Goal: Answer question/provide support: Share knowledge or assist other users

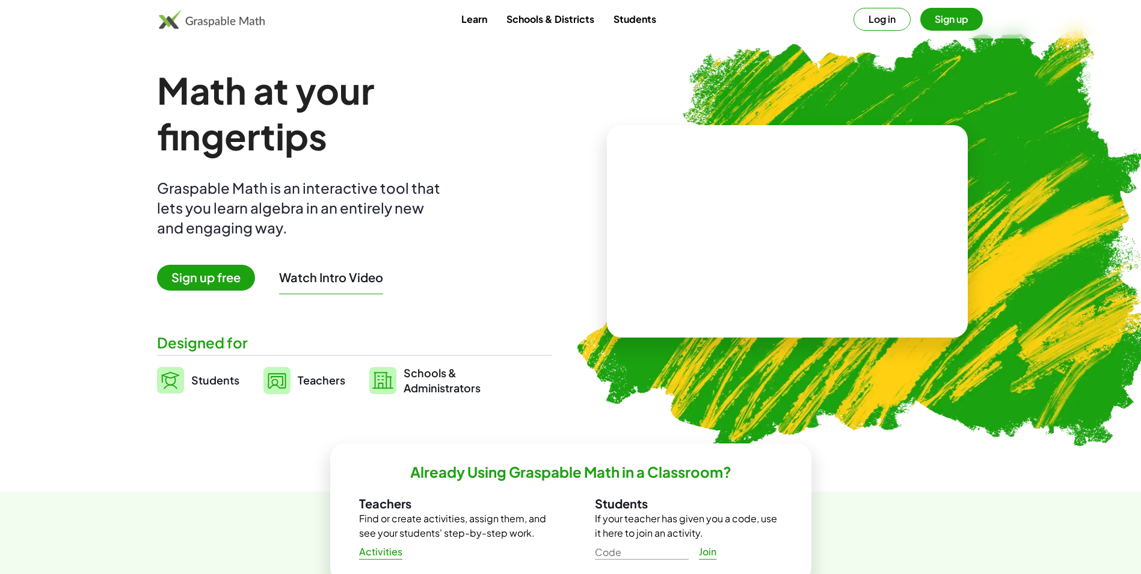
click at [906, 17] on button "Log in" at bounding box center [882, 19] width 57 height 23
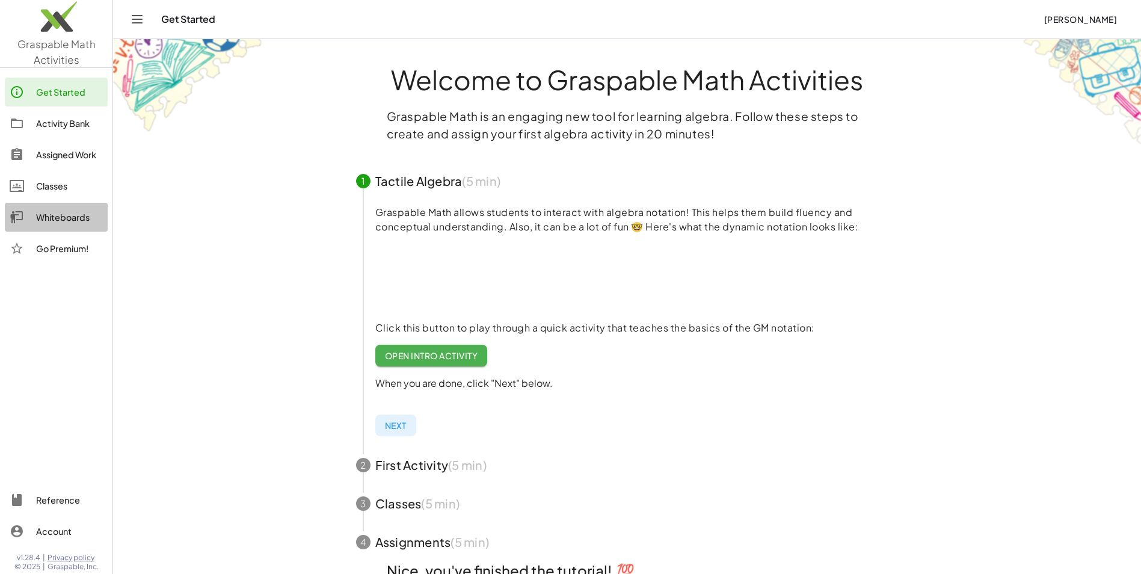
click at [74, 212] on div "Whiteboards" at bounding box center [69, 217] width 67 height 14
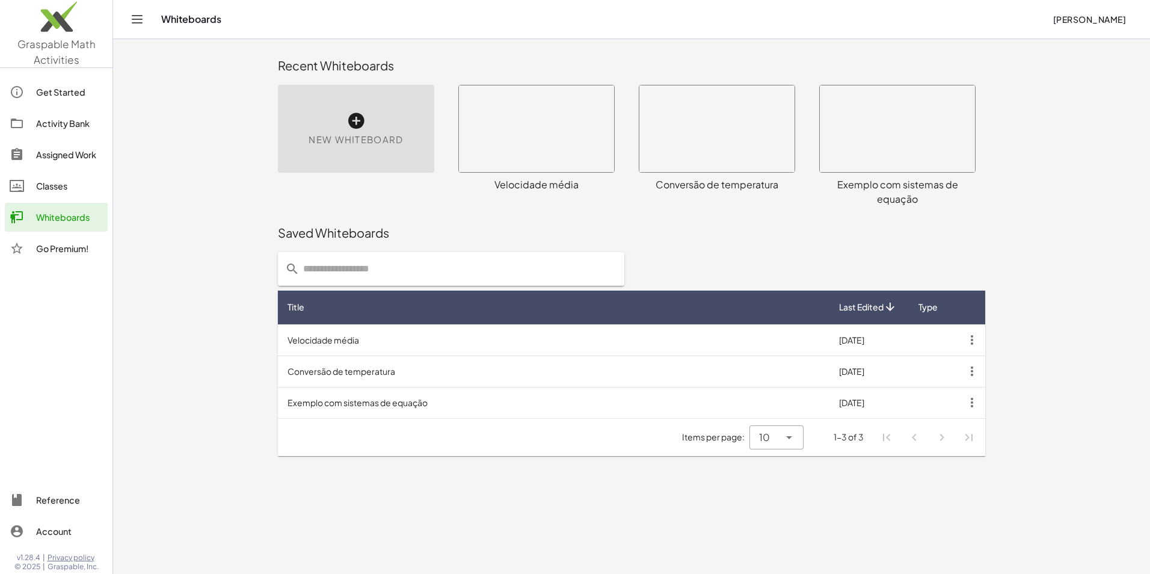
click at [393, 142] on span "New Whiteboard" at bounding box center [356, 140] width 94 height 14
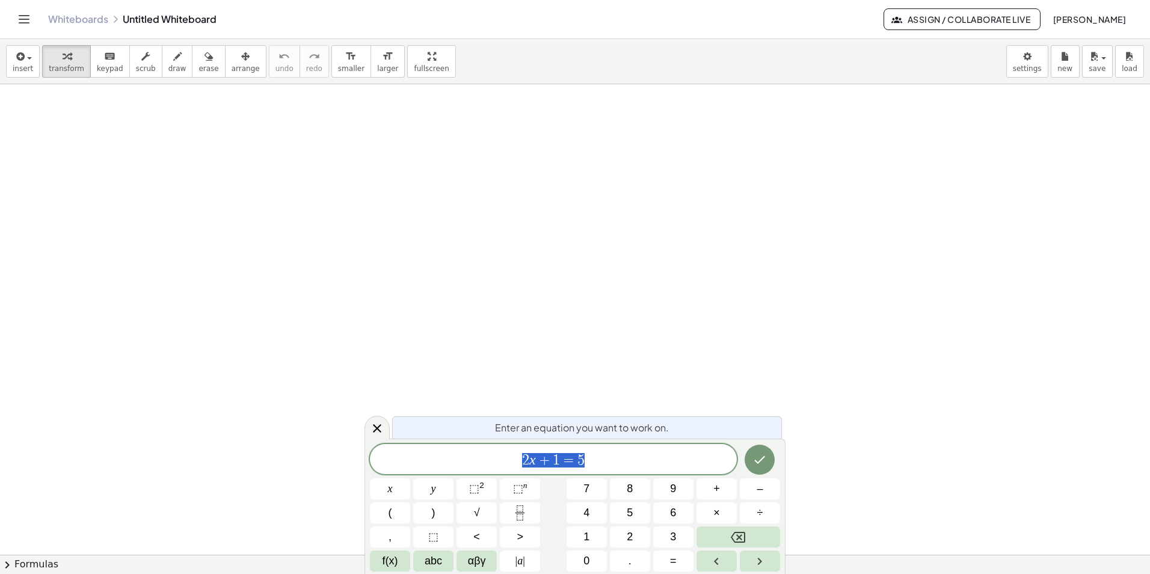
click at [790, 265] on div at bounding box center [575, 554] width 1150 height 941
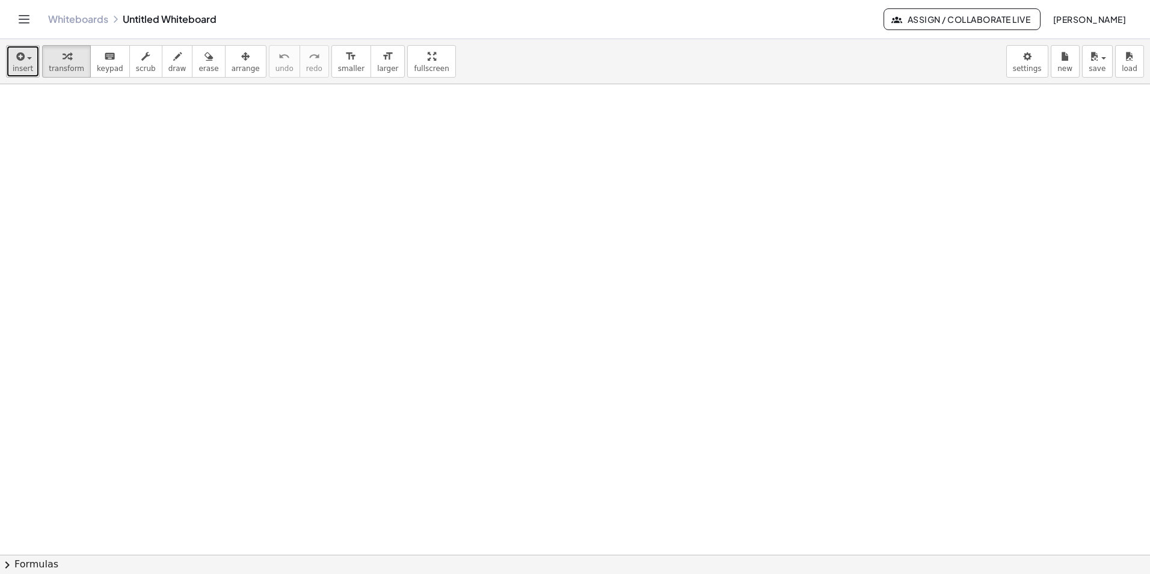
click at [23, 57] on div "button" at bounding box center [23, 56] width 20 height 14
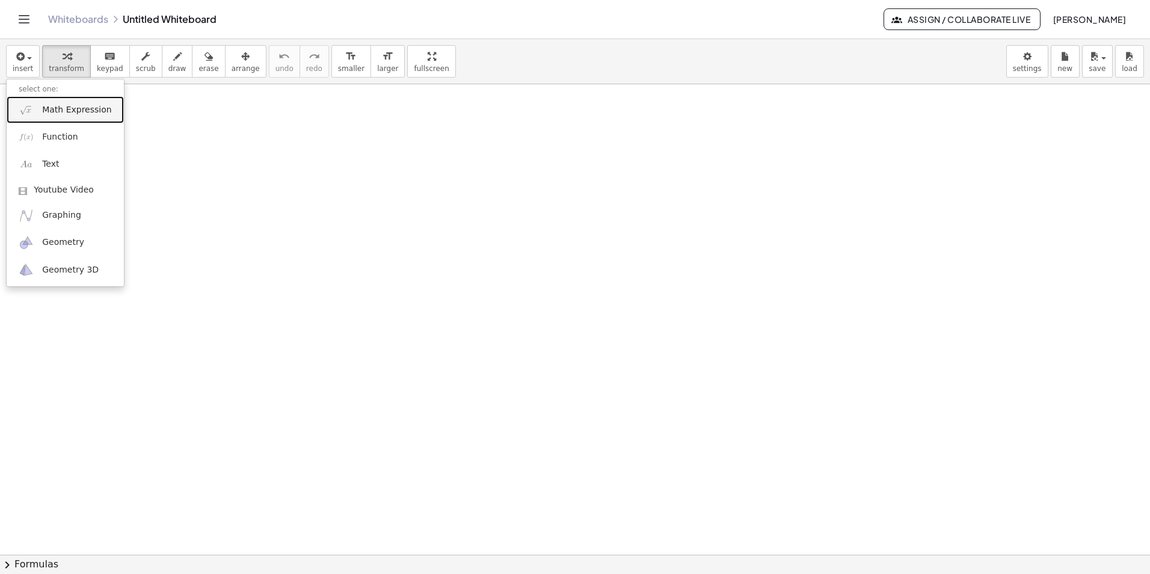
click at [48, 101] on link "Math Expression" at bounding box center [65, 109] width 117 height 27
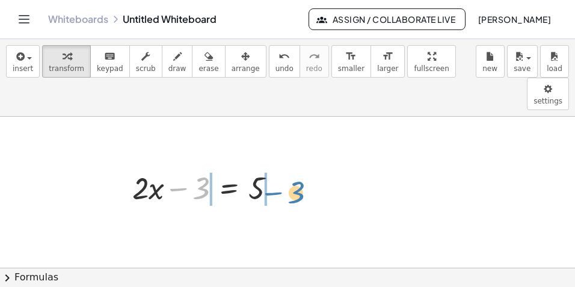
drag, startPoint x: 177, startPoint y: 156, endPoint x: 272, endPoint y: 161, distance: 95.1
click at [272, 167] on div at bounding box center [208, 187] width 165 height 41
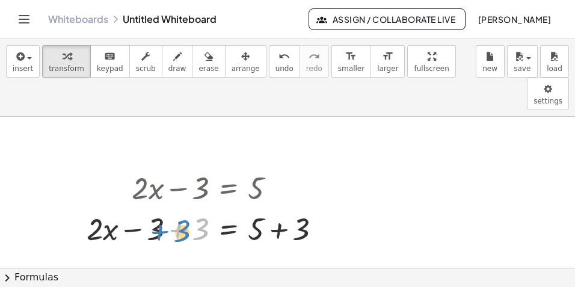
drag, startPoint x: 177, startPoint y: 197, endPoint x: 169, endPoint y: 197, distance: 7.8
click at [168, 208] on div at bounding box center [209, 228] width 256 height 41
click at [177, 208] on div at bounding box center [209, 228] width 256 height 41
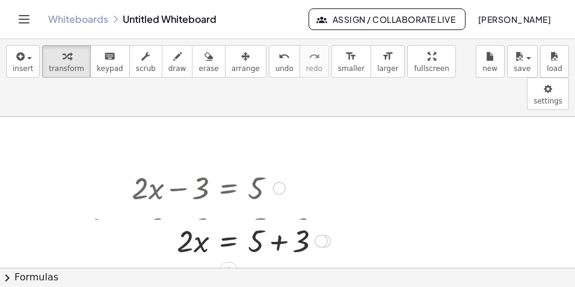
drag, startPoint x: 323, startPoint y: 233, endPoint x: 343, endPoint y: 195, distance: 43.6
click at [338, 199] on div "+ · 2 · x − 3 = 5 + · 2 · x − 3 + 3 = + 5 + 3 + · 2 · x + 0 = + 5 + 3 · 2 · x =…" at bounding box center [204, 214] width 271 height 100
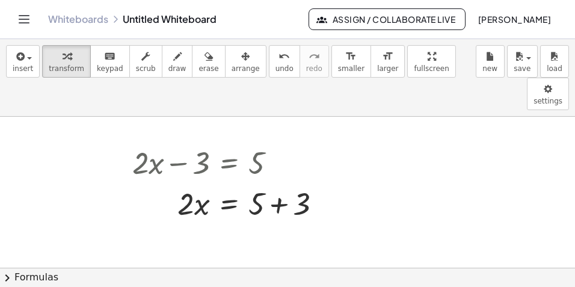
scroll to position [60, 0]
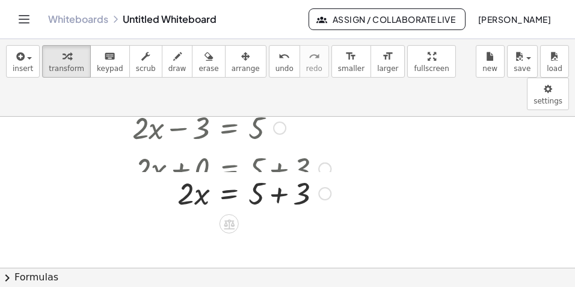
drag, startPoint x: 313, startPoint y: 159, endPoint x: 307, endPoint y: 166, distance: 8.9
click at [229, 194] on div "· 2 · x = 5 + + 3" at bounding box center [229, 194] width 0 height 0
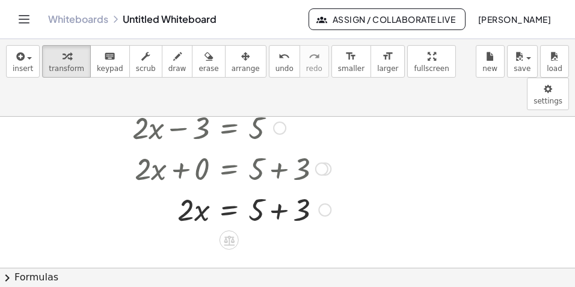
click at [277, 188] on div at bounding box center [231, 208] width 211 height 41
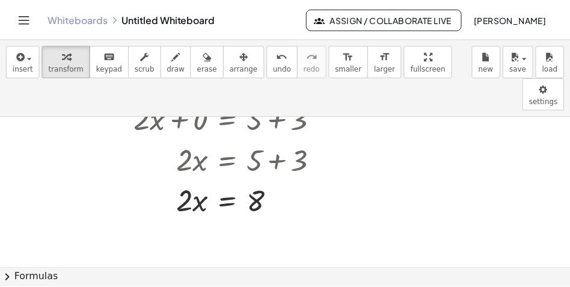
scroll to position [120, 0]
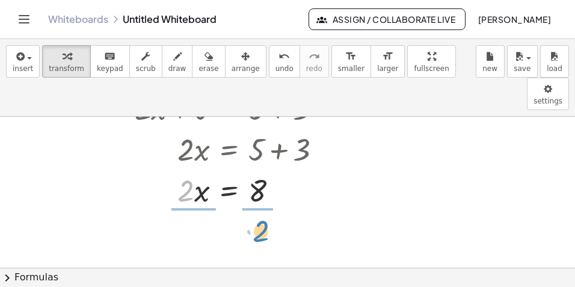
drag, startPoint x: 183, startPoint y: 160, endPoint x: 258, endPoint y: 200, distance: 85.3
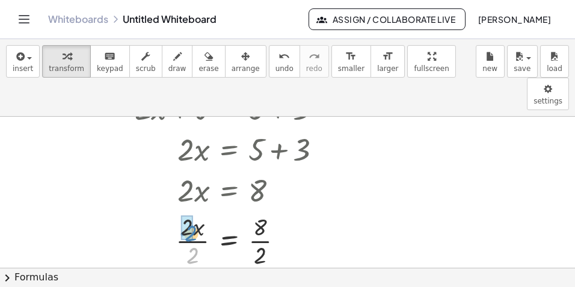
drag, startPoint x: 194, startPoint y: 222, endPoint x: 192, endPoint y: 199, distance: 23.0
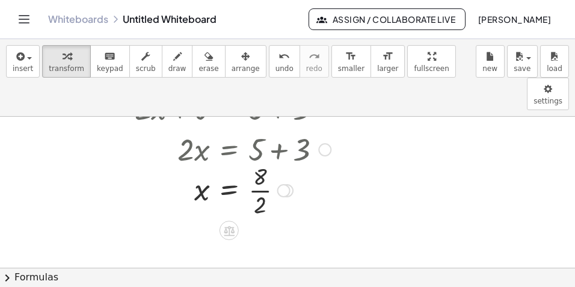
drag, startPoint x: 301, startPoint y: 165, endPoint x: 282, endPoint y: 184, distance: 26.8
click at [282, 184] on div at bounding box center [231, 189] width 211 height 60
drag, startPoint x: 277, startPoint y: 160, endPoint x: 275, endPoint y: 173, distance: 13.5
click at [229, 198] on div "x = 8 · · 2 4" at bounding box center [229, 198] width 0 height 0
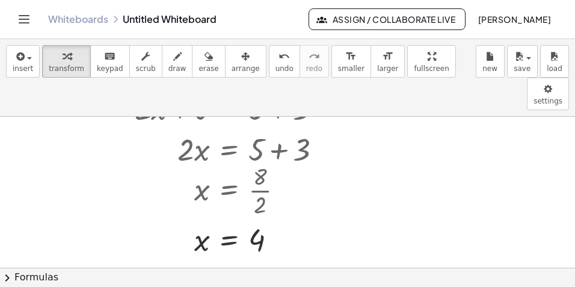
drag, startPoint x: 60, startPoint y: 18, endPoint x: 316, endPoint y: 28, distance: 256.5
click at [60, 18] on link "Whiteboards" at bounding box center [78, 19] width 60 height 12
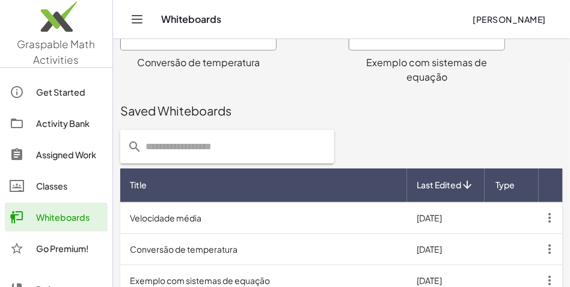
scroll to position [291, 0]
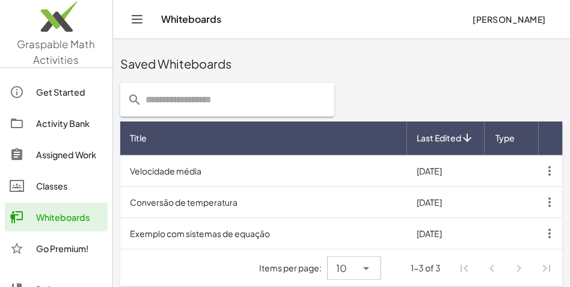
click at [208, 172] on td "Velocidade média" at bounding box center [263, 170] width 287 height 31
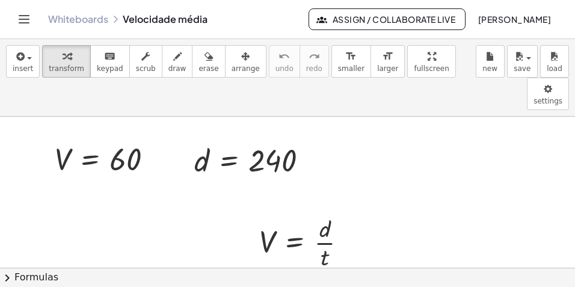
scroll to position [60, 0]
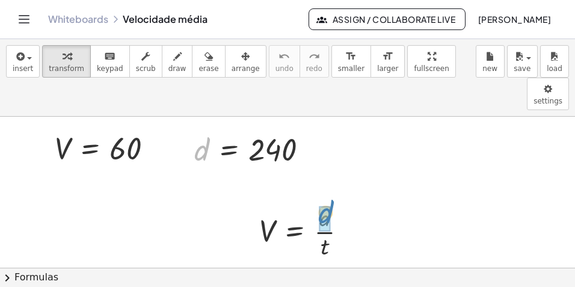
drag, startPoint x: 205, startPoint y: 116, endPoint x: 333, endPoint y: 180, distance: 142.6
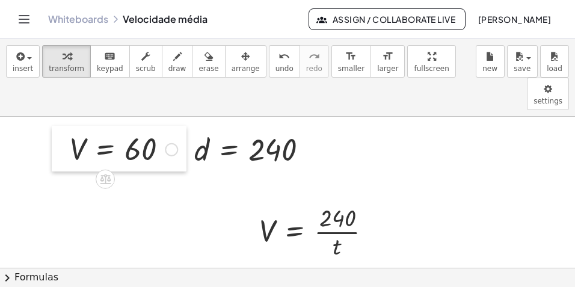
drag, startPoint x: 54, startPoint y: 111, endPoint x: 68, endPoint y: 111, distance: 14.5
click at [68, 126] on div at bounding box center [61, 149] width 18 height 46
drag, startPoint x: 75, startPoint y: 111, endPoint x: 263, endPoint y: 188, distance: 203.4
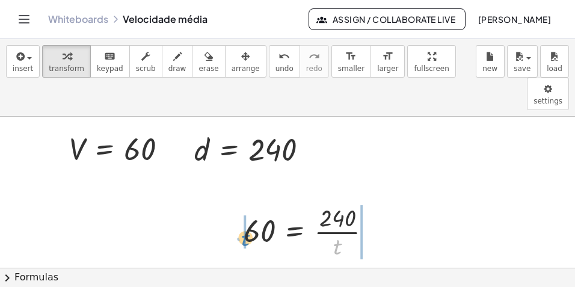
drag, startPoint x: 336, startPoint y: 217, endPoint x: 244, endPoint y: 209, distance: 92.4
drag, startPoint x: 339, startPoint y: 216, endPoint x: 372, endPoint y: 198, distance: 38.2
click at [372, 201] on div at bounding box center [312, 231] width 173 height 60
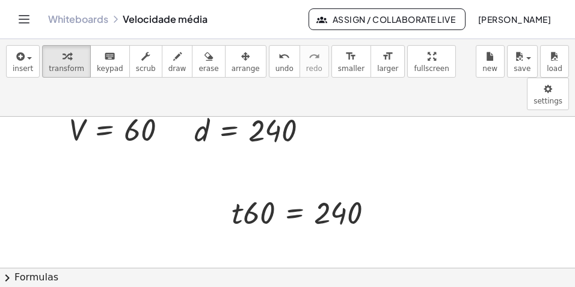
scroll to position [90, 0]
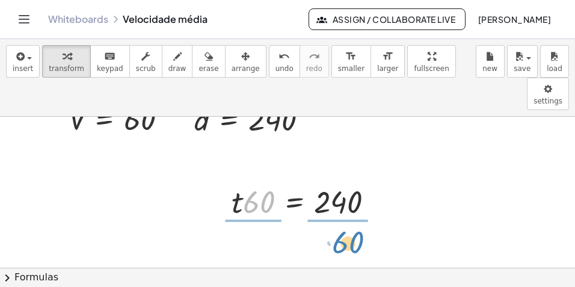
drag, startPoint x: 260, startPoint y: 170, endPoint x: 350, endPoint y: 211, distance: 98.8
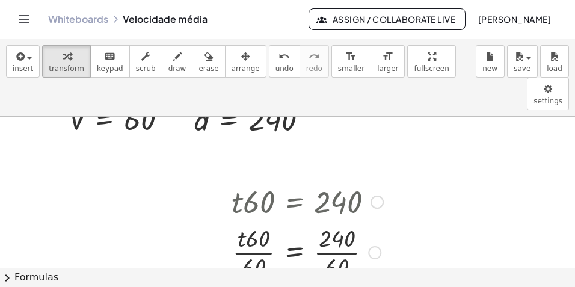
click at [254, 221] on div at bounding box center [308, 251] width 164 height 60
drag, startPoint x: 263, startPoint y: 203, endPoint x: 272, endPoint y: 229, distance: 26.6
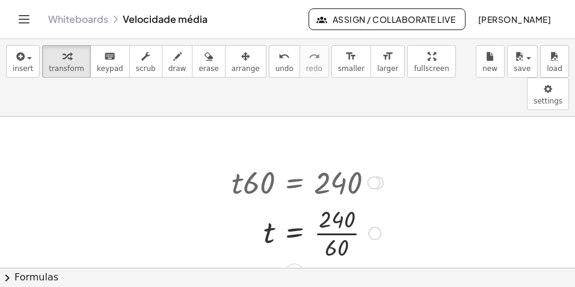
scroll to position [120, 0]
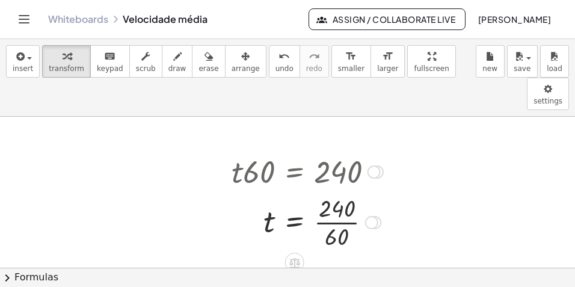
click at [344, 194] on div at bounding box center [308, 221] width 164 height 60
click at [70, 23] on link "Whiteboards" at bounding box center [78, 19] width 60 height 12
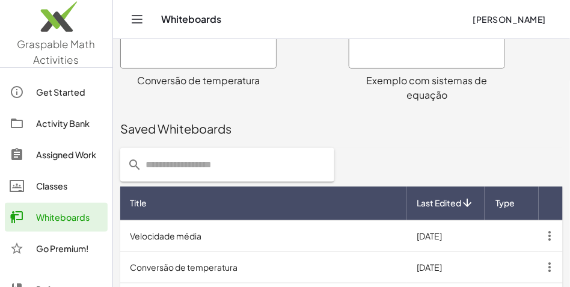
scroll to position [260, 0]
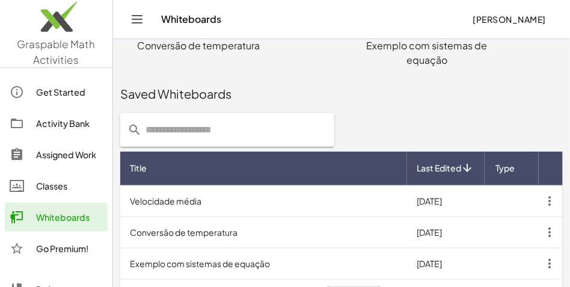
click at [268, 227] on td "Conversão de temperatura" at bounding box center [263, 232] width 287 height 31
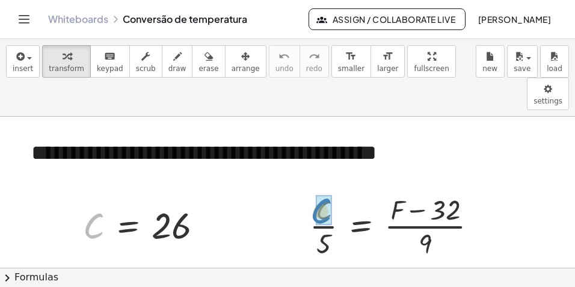
drag, startPoint x: 96, startPoint y: 203, endPoint x: 314, endPoint y: 189, distance: 218.8
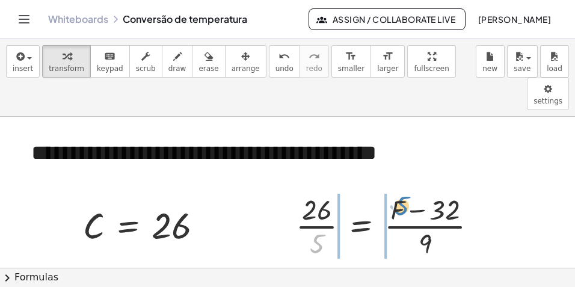
drag, startPoint x: 322, startPoint y: 211, endPoint x: 406, endPoint y: 173, distance: 91.8
click at [406, 189] on div at bounding box center [391, 224] width 203 height 71
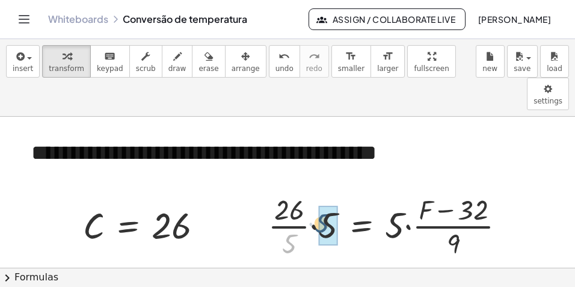
drag, startPoint x: 293, startPoint y: 212, endPoint x: 326, endPoint y: 194, distance: 38.0
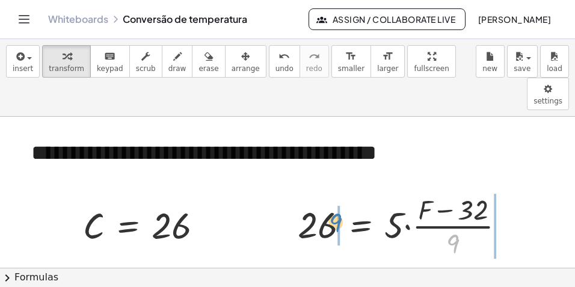
drag, startPoint x: 452, startPoint y: 208, endPoint x: 336, endPoint y: 187, distance: 118.0
click at [336, 189] on div at bounding box center [406, 224] width 229 height 71
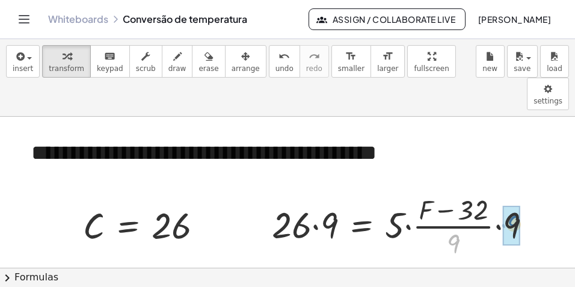
drag, startPoint x: 455, startPoint y: 209, endPoint x: 516, endPoint y: 189, distance: 63.7
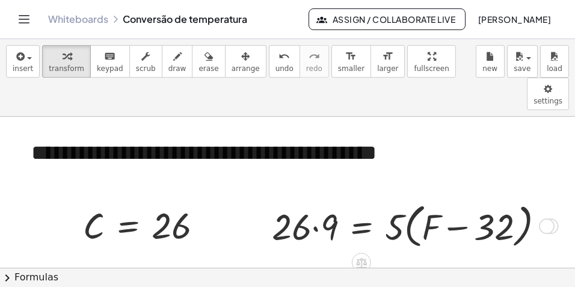
click at [314, 199] on div at bounding box center [413, 226] width 294 height 54
drag, startPoint x: 315, startPoint y: 197, endPoint x: 331, endPoint y: 210, distance: 21.0
click at [331, 210] on div at bounding box center [415, 226] width 288 height 54
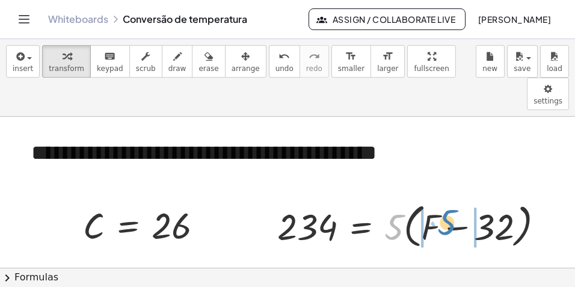
drag, startPoint x: 401, startPoint y: 194, endPoint x: 454, endPoint y: 189, distance: 53.2
click at [454, 199] on div at bounding box center [415, 226] width 288 height 54
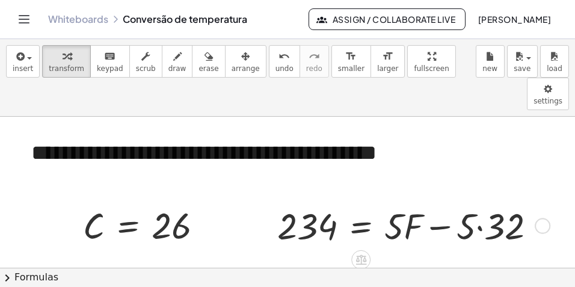
click at [485, 201] on div at bounding box center [411, 225] width 280 height 48
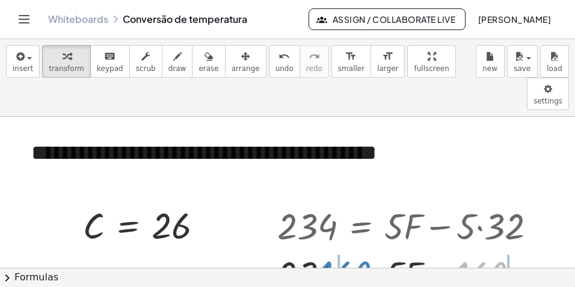
drag, startPoint x: 442, startPoint y: 241, endPoint x: 306, endPoint y: 244, distance: 136.0
click at [304, 249] on div at bounding box center [411, 273] width 280 height 48
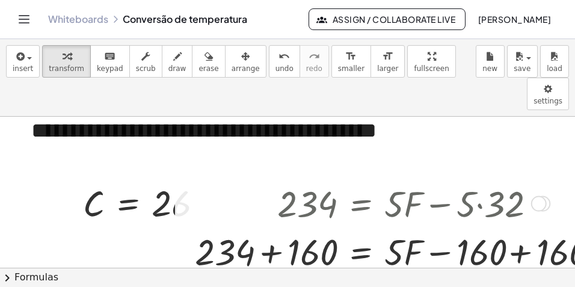
scroll to position [60, 0]
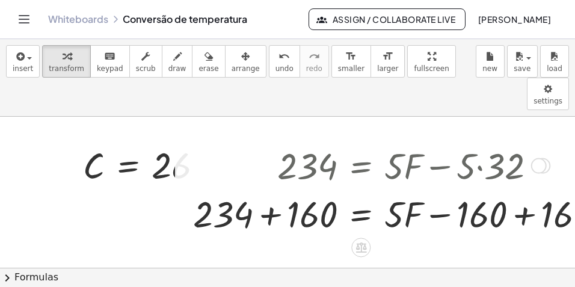
click at [525, 189] on div at bounding box center [402, 213] width 431 height 48
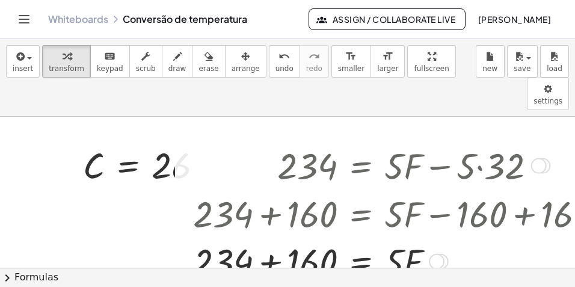
click at [276, 236] on div at bounding box center [402, 260] width 431 height 48
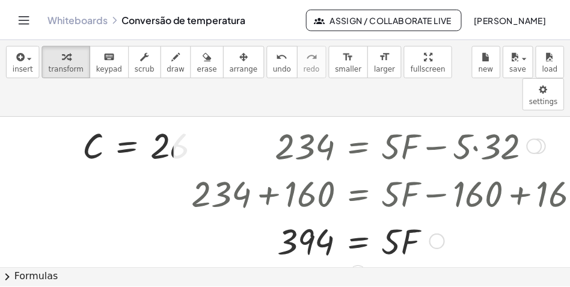
scroll to position [90, 0]
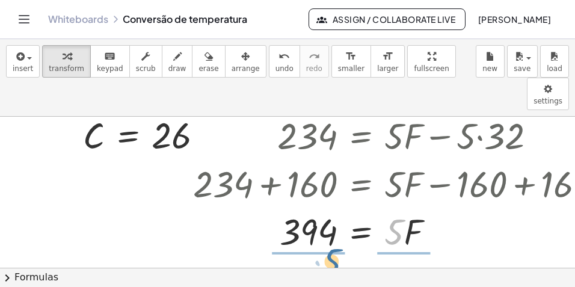
drag, startPoint x: 394, startPoint y: 203, endPoint x: 327, endPoint y: 220, distance: 68.9
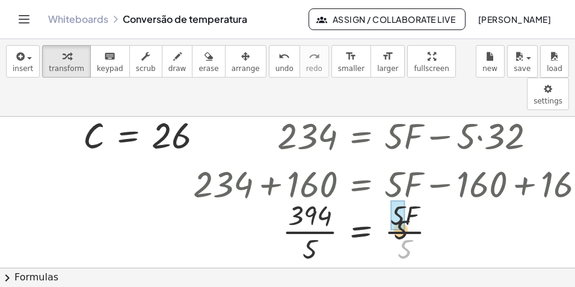
drag, startPoint x: 407, startPoint y: 218, endPoint x: 399, endPoint y: 182, distance: 36.3
click at [313, 209] on div at bounding box center [402, 230] width 431 height 71
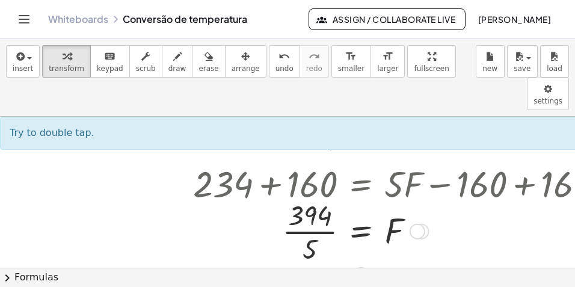
click at [298, 200] on div at bounding box center [402, 230] width 431 height 71
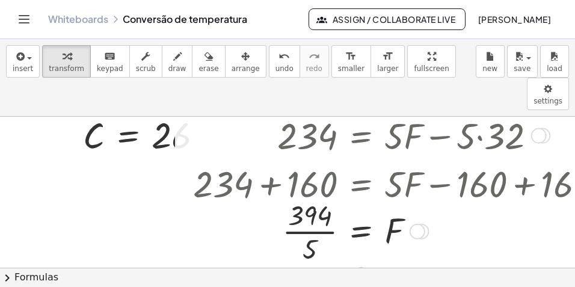
click at [298, 200] on div at bounding box center [402, 230] width 431 height 71
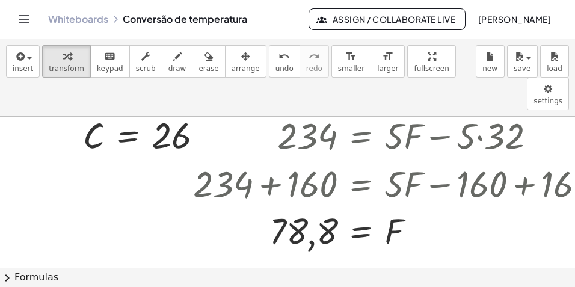
click at [87, 25] on link "Whiteboards" at bounding box center [78, 19] width 60 height 12
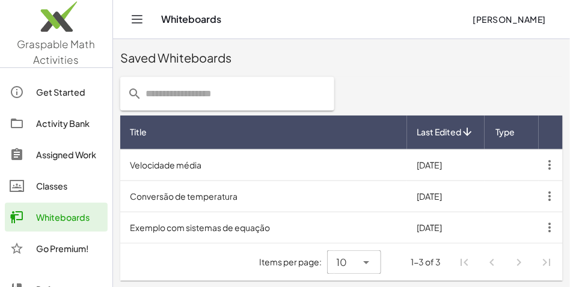
scroll to position [297, 0]
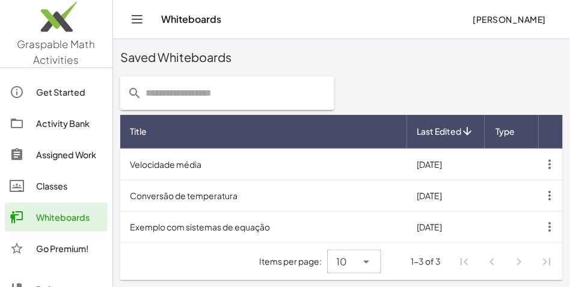
click at [274, 226] on td "Exemplo com sistemas de equação" at bounding box center [263, 226] width 287 height 31
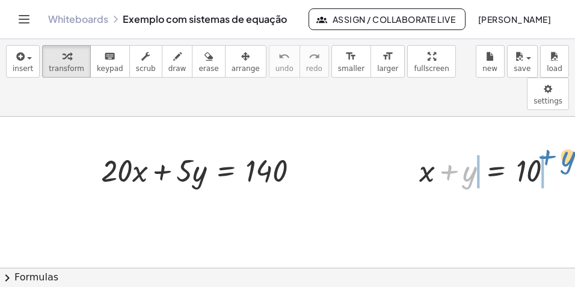
drag, startPoint x: 452, startPoint y: 140, endPoint x: 552, endPoint y: 125, distance: 101.0
click at [552, 149] on div at bounding box center [490, 169] width 155 height 41
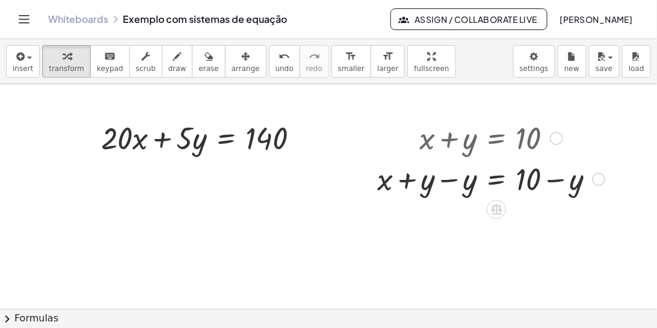
click at [448, 180] on div at bounding box center [490, 178] width 239 height 41
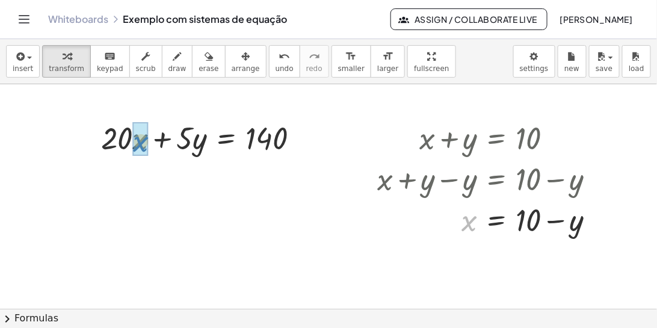
drag, startPoint x: 470, startPoint y: 222, endPoint x: 142, endPoint y: 143, distance: 337.9
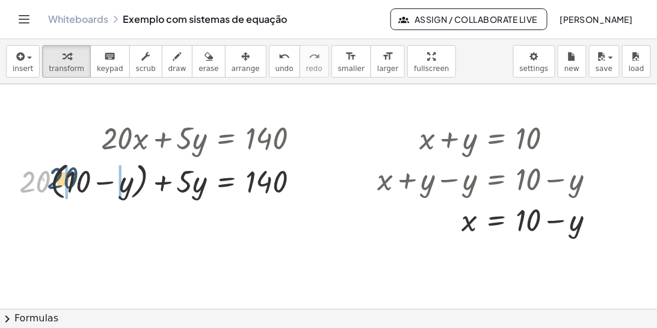
drag, startPoint x: 47, startPoint y: 180, endPoint x: 85, endPoint y: 182, distance: 37.9
click at [84, 182] on div at bounding box center [163, 181] width 301 height 46
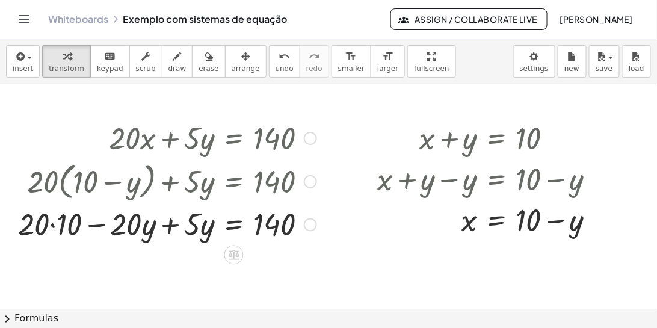
click at [57, 226] on div at bounding box center [167, 223] width 310 height 41
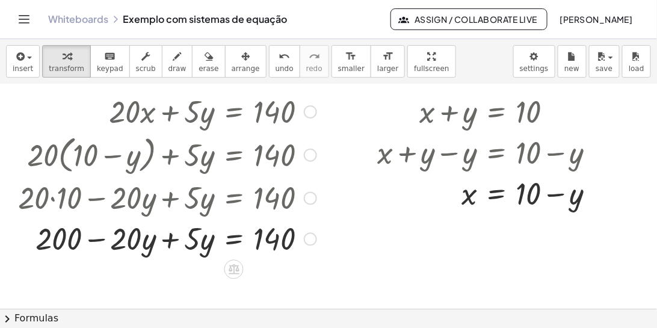
scroll to position [34, 0]
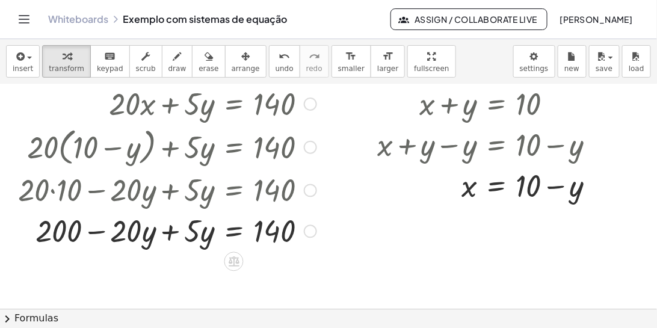
click at [169, 230] on div at bounding box center [167, 229] width 310 height 41
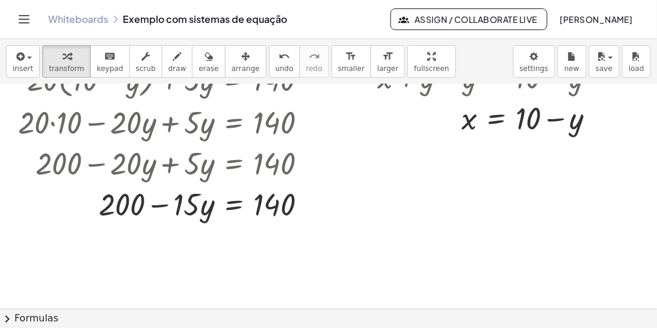
scroll to position [103, 0]
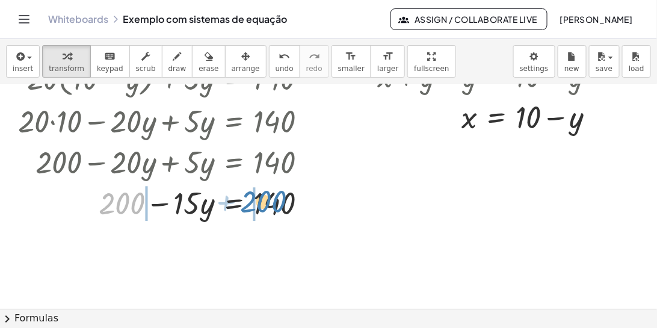
drag, startPoint x: 119, startPoint y: 207, endPoint x: 260, endPoint y: 205, distance: 141.4
click at [260, 205] on div at bounding box center [167, 202] width 310 height 41
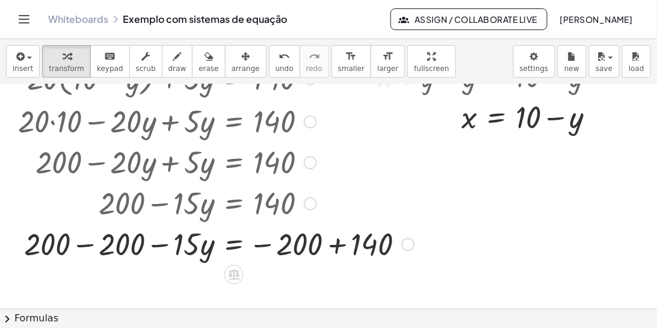
click at [92, 239] on div at bounding box center [216, 243] width 408 height 41
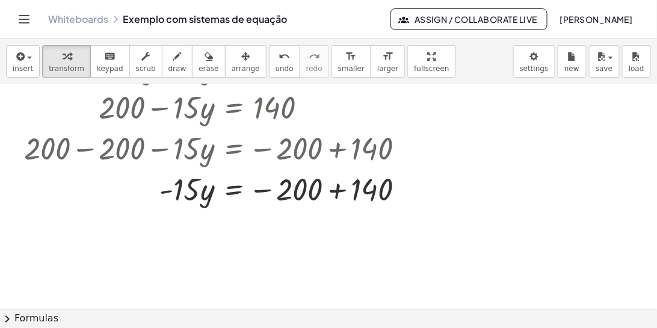
scroll to position [206, 0]
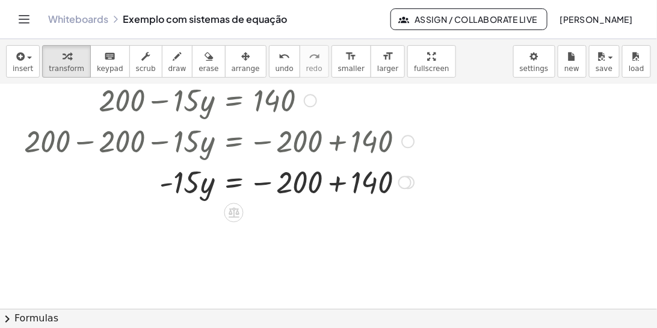
click at [341, 180] on div at bounding box center [216, 181] width 408 height 41
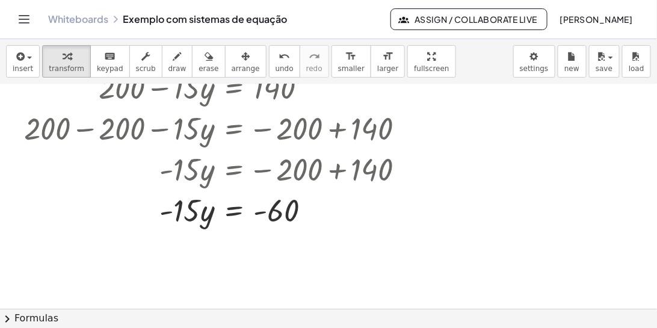
scroll to position [225, 0]
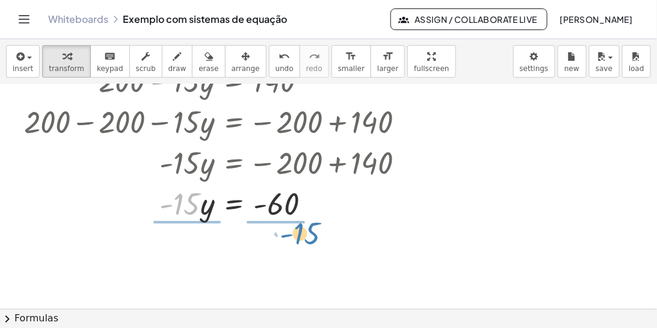
drag, startPoint x: 176, startPoint y: 212, endPoint x: 296, endPoint y: 230, distance: 121.6
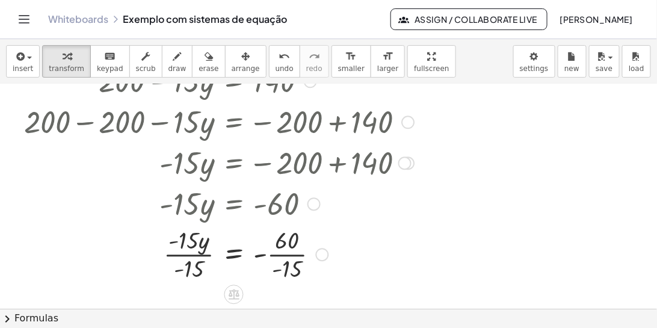
click at [183, 241] on div at bounding box center [216, 253] width 408 height 60
click at [188, 247] on div at bounding box center [216, 253] width 408 height 60
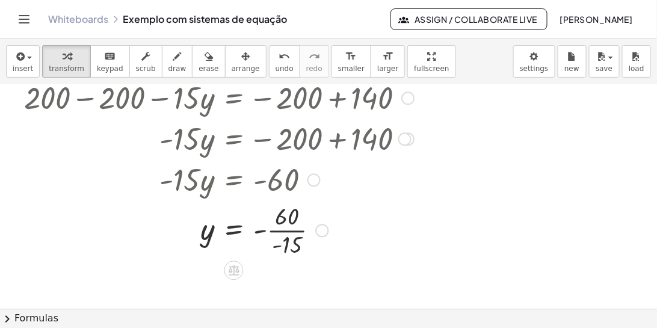
scroll to position [260, 0]
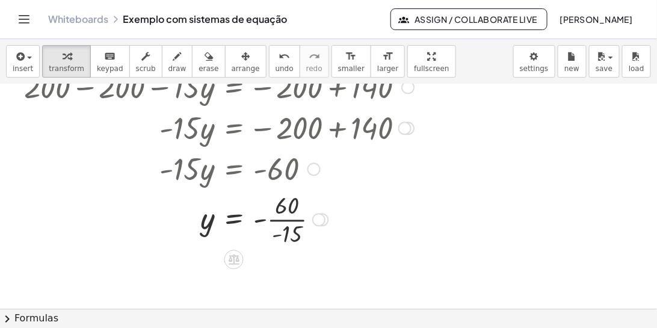
click at [290, 218] on div at bounding box center [216, 218] width 408 height 60
click at [268, 221] on div at bounding box center [216, 219] width 408 height 40
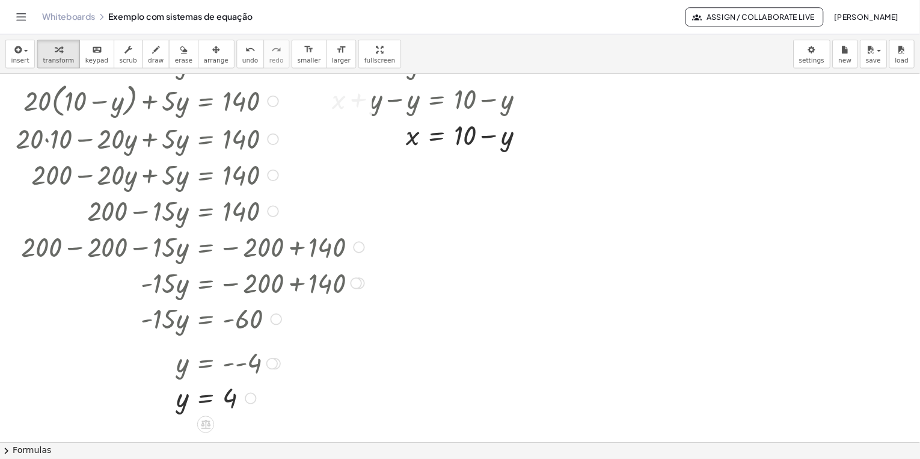
scroll to position [84, 0]
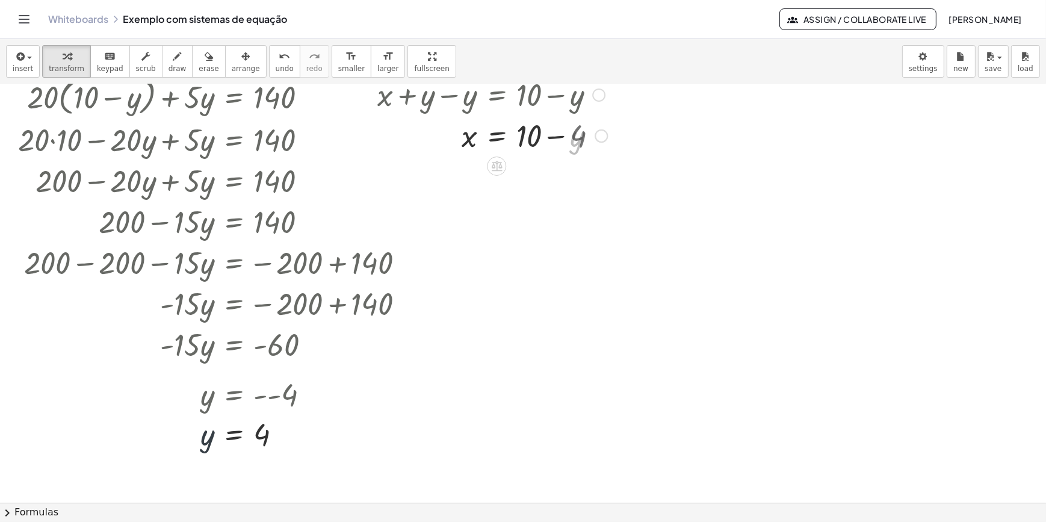
drag, startPoint x: 573, startPoint y: 150, endPoint x: 448, endPoint y: 260, distance: 166.3
click at [449, 255] on div at bounding box center [523, 418] width 1046 height 836
click at [561, 137] on div at bounding box center [492, 134] width 242 height 41
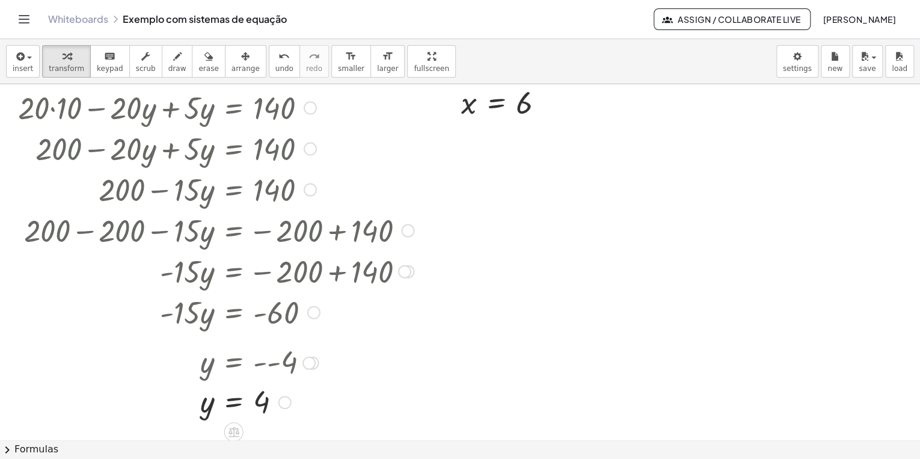
scroll to position [132, 0]
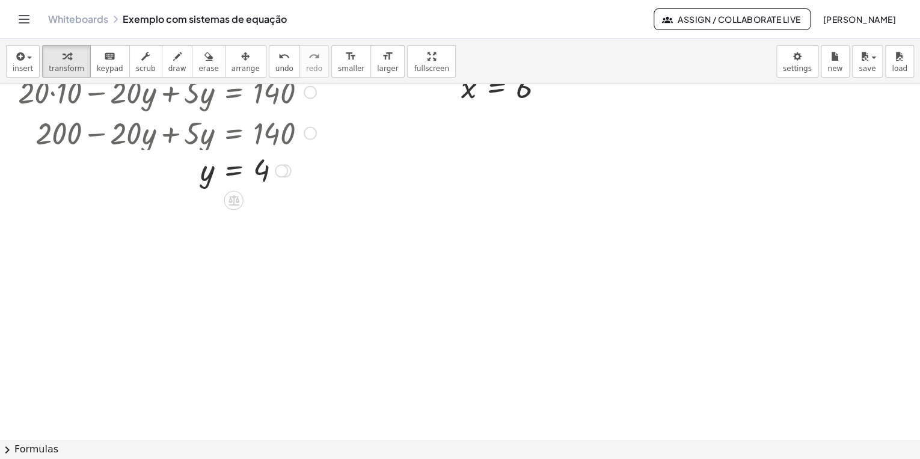
drag, startPoint x: 286, startPoint y: 381, endPoint x: 402, endPoint y: 198, distance: 216.6
click at [405, 144] on div "+ · 20 · x + · 5 · y = 140 + · 20 · ( + 10 − y ) + · 5 · y = 140 + · 20 · 10 − …" at bounding box center [460, 307] width 920 height 711
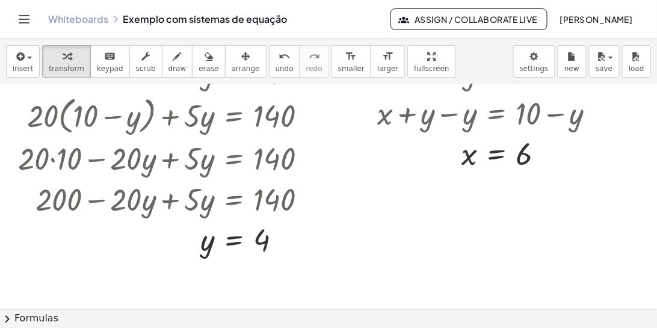
scroll to position [69, 0]
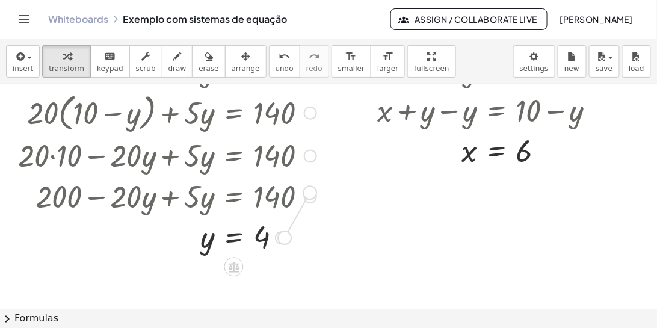
drag, startPoint x: 288, startPoint y: 232, endPoint x: 303, endPoint y: 217, distance: 21.3
click at [234, 70] on div "+ · 20 · x + · 5 · y = 140 + · 20 · ( + 10 − y ) + · 5 · y = 140 + · 20 · 10 − …" at bounding box center [234, 70] width 0 height 0
drag, startPoint x: 260, startPoint y: 236, endPoint x: 573, endPoint y: 108, distance: 338.0
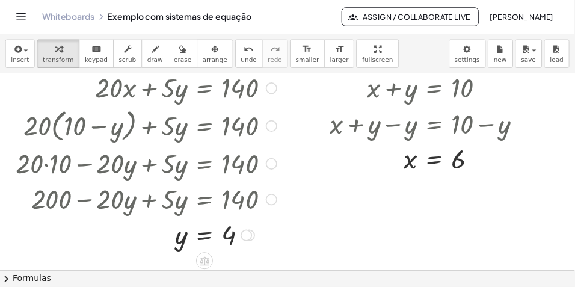
scroll to position [0, 0]
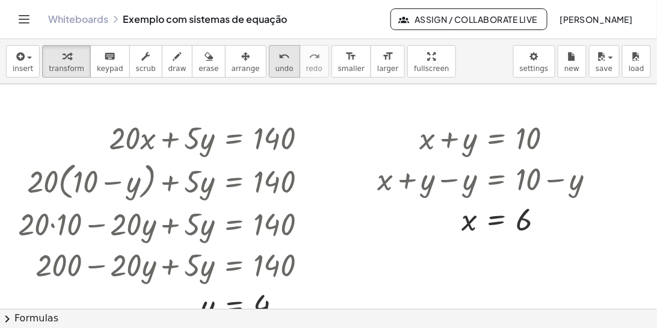
click at [279, 60] on icon "undo" at bounding box center [284, 56] width 11 height 14
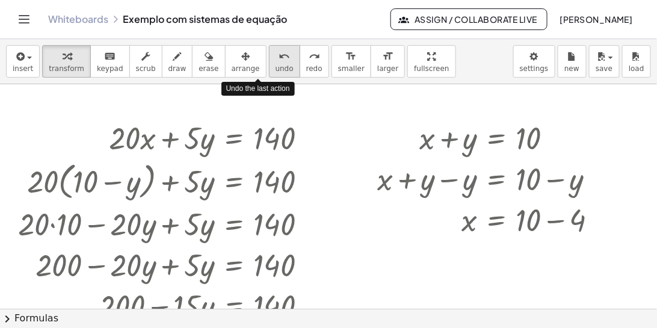
click at [279, 60] on icon "undo" at bounding box center [284, 56] width 11 height 14
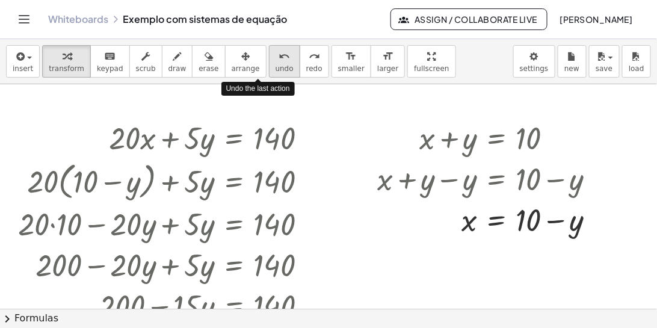
click at [279, 60] on icon "undo" at bounding box center [284, 56] width 11 height 14
click at [279, 59] on icon "undo" at bounding box center [284, 56] width 11 height 14
click at [279, 58] on icon "undo" at bounding box center [284, 56] width 11 height 14
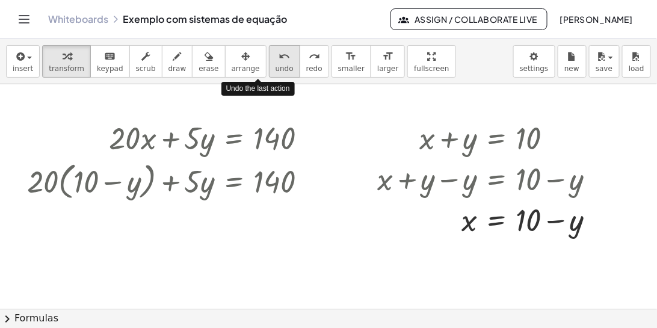
click at [279, 58] on icon "undo" at bounding box center [284, 56] width 11 height 14
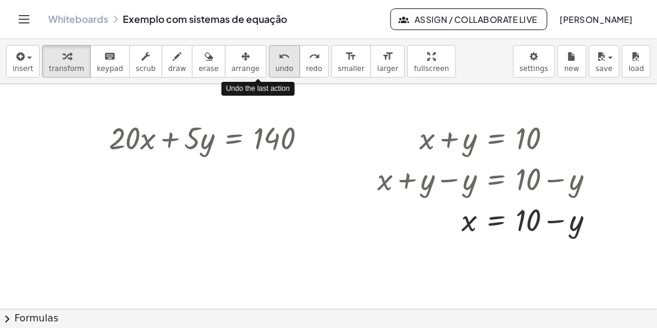
click at [279, 58] on icon "undo" at bounding box center [284, 56] width 11 height 14
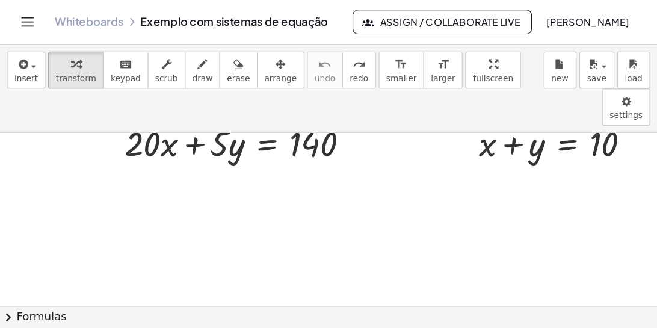
scroll to position [30, 0]
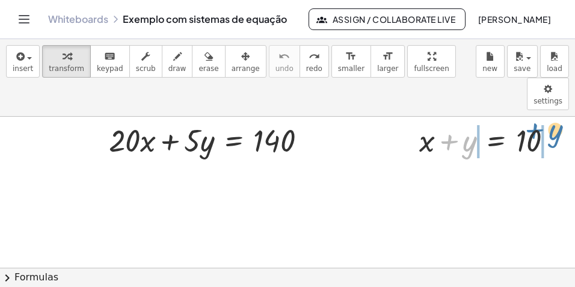
drag, startPoint x: 451, startPoint y: 109, endPoint x: 539, endPoint y: 97, distance: 89.2
click at [540, 119] on div at bounding box center [490, 139] width 155 height 41
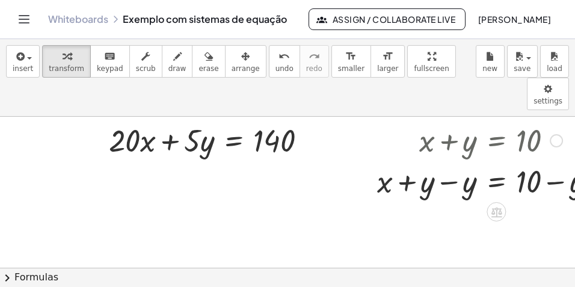
click at [453, 160] on div at bounding box center [490, 180] width 239 height 41
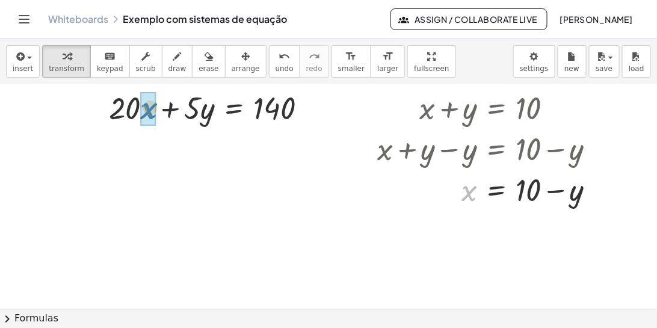
drag, startPoint x: 469, startPoint y: 195, endPoint x: 150, endPoint y: 112, distance: 330.0
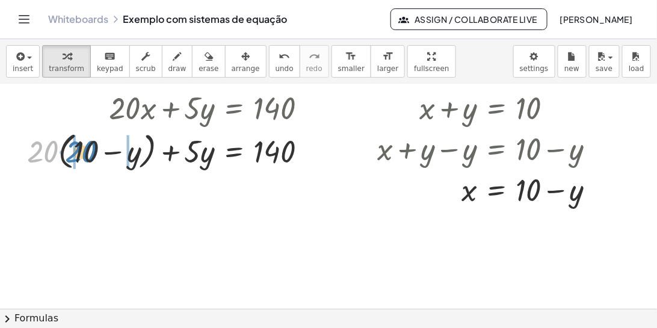
drag, startPoint x: 40, startPoint y: 147, endPoint x: 83, endPoint y: 150, distance: 43.4
click at [83, 150] on div at bounding box center [171, 151] width 301 height 46
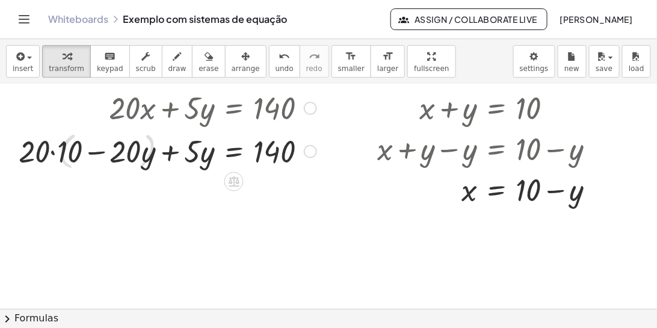
click at [63, 152] on div at bounding box center [167, 149] width 310 height 41
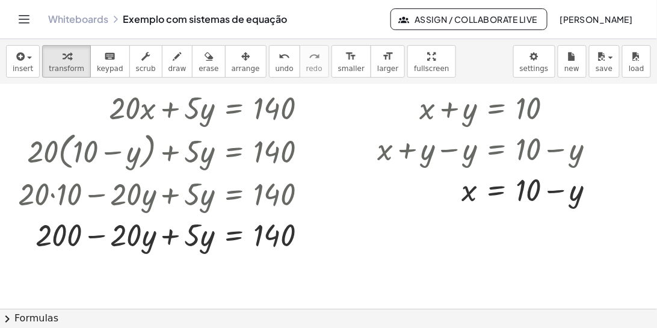
drag, startPoint x: 72, startPoint y: 19, endPoint x: 354, endPoint y: 36, distance: 283.3
click at [71, 19] on link "Whiteboards" at bounding box center [78, 19] width 60 height 12
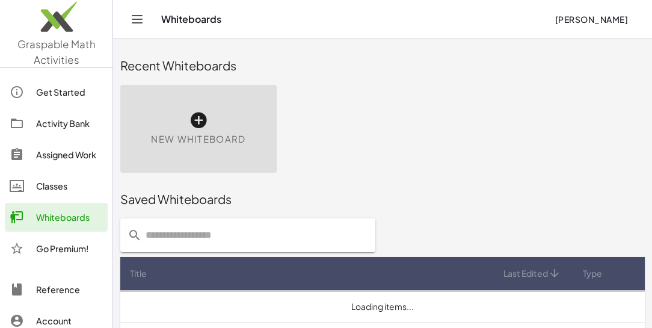
click at [85, 116] on div "Activity Bank" at bounding box center [69, 123] width 67 height 14
click at [81, 123] on div "Activity Bank" at bounding box center [69, 123] width 67 height 14
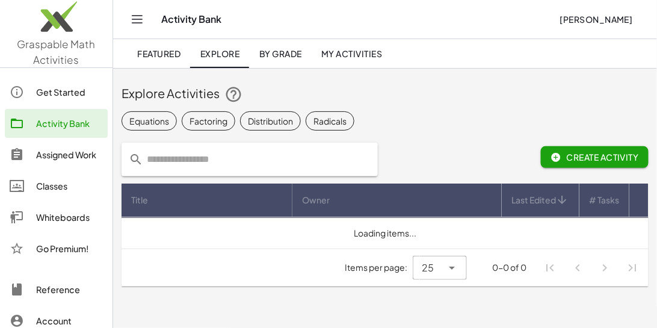
click at [76, 180] on div "Classes" at bounding box center [69, 186] width 67 height 14
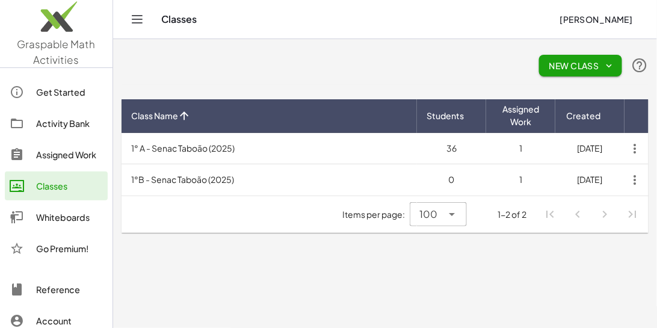
click at [368, 150] on td "1° A - Senac Taboão (2025)" at bounding box center [269, 148] width 295 height 31
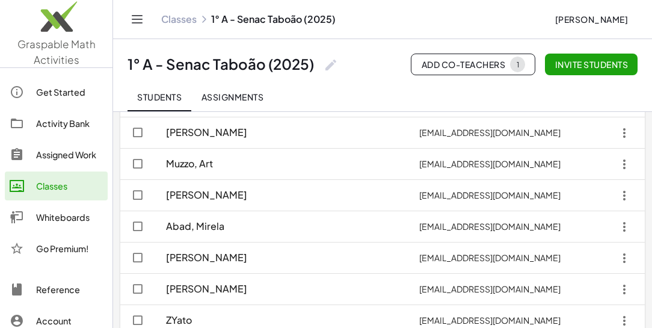
scroll to position [618, 0]
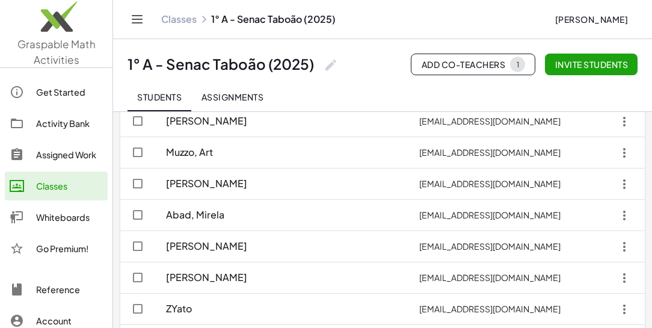
click at [319, 212] on div "Abad, Mirela" at bounding box center [281, 215] width 234 height 24
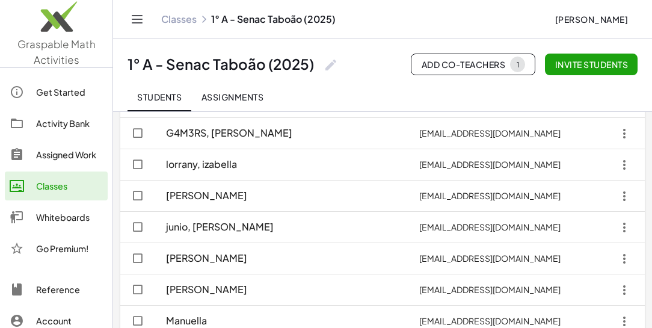
scroll to position [825, 0]
click at [221, 232] on span "junio, [PERSON_NAME]" at bounding box center [220, 227] width 108 height 13
click at [220, 231] on span "junio, [PERSON_NAME]" at bounding box center [220, 227] width 108 height 13
click at [220, 230] on span "junio, [PERSON_NAME]" at bounding box center [220, 227] width 108 height 13
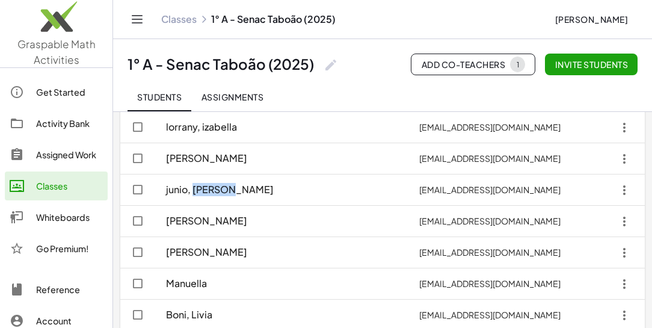
scroll to position [893, 0]
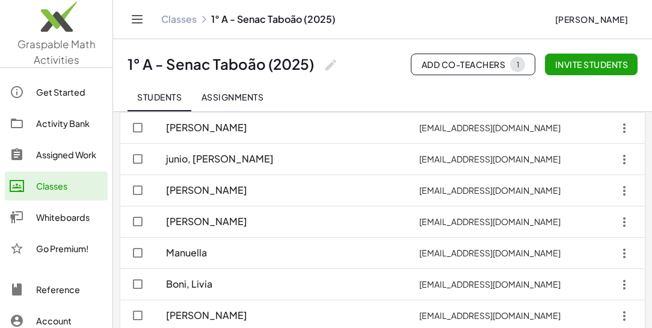
click at [229, 224] on span "[PERSON_NAME]" at bounding box center [206, 221] width 81 height 13
click at [227, 224] on span "[PERSON_NAME]" at bounding box center [206, 221] width 81 height 13
click at [226, 224] on span "[PERSON_NAME]" at bounding box center [206, 221] width 81 height 13
click at [227, 224] on span "[PERSON_NAME]" at bounding box center [206, 221] width 81 height 13
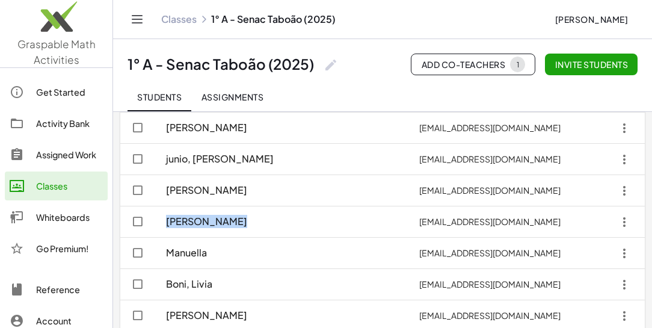
drag, startPoint x: 227, startPoint y: 224, endPoint x: 288, endPoint y: 221, distance: 61.4
click at [247, 221] on span "[PERSON_NAME]" at bounding box center [206, 221] width 81 height 13
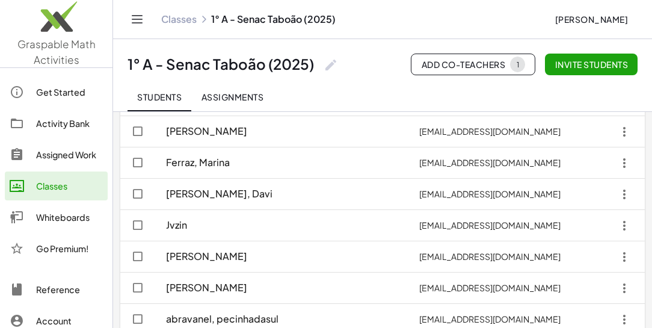
scroll to position [207, 0]
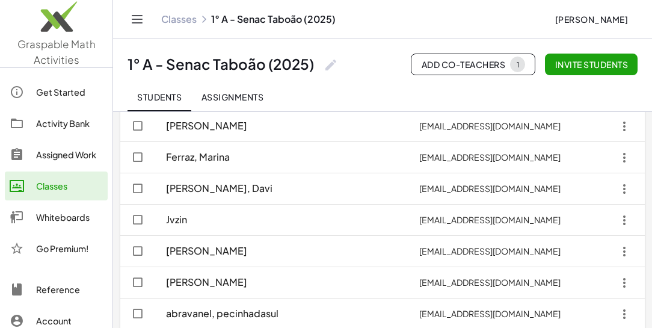
click at [230, 251] on span "[PERSON_NAME]" at bounding box center [206, 251] width 81 height 13
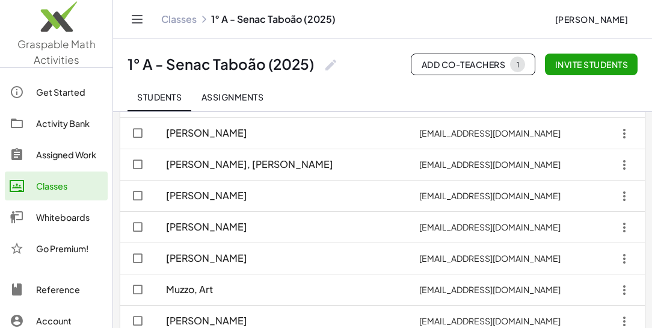
scroll to position [482, 0]
click at [229, 167] on span "[PERSON_NAME], [PERSON_NAME]" at bounding box center [249, 164] width 167 height 13
click at [226, 166] on span "[PERSON_NAME], [PERSON_NAME]" at bounding box center [249, 164] width 167 height 13
drag, startPoint x: 226, startPoint y: 166, endPoint x: 233, endPoint y: 166, distance: 7.2
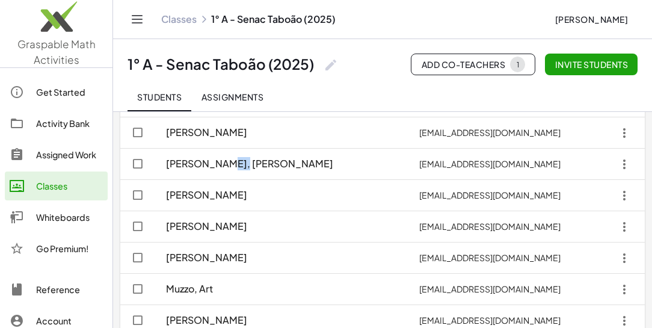
click at [233, 166] on span "[PERSON_NAME], [PERSON_NAME]" at bounding box center [249, 164] width 167 height 13
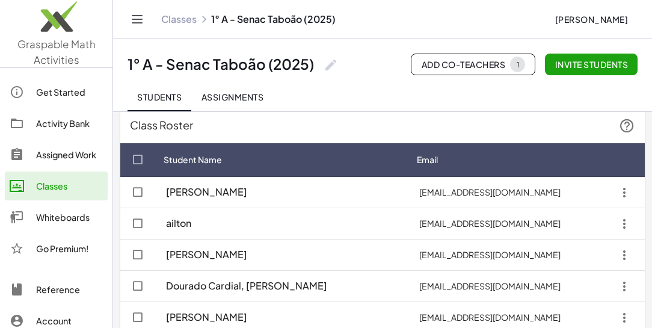
scroll to position [0, 0]
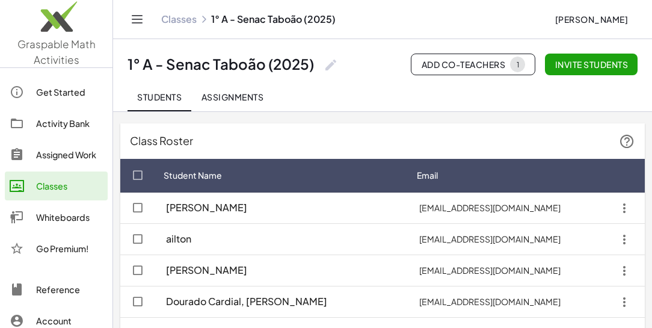
drag, startPoint x: 244, startPoint y: 95, endPoint x: 250, endPoint y: 94, distance: 6.6
click at [245, 93] on span "Assignments" at bounding box center [232, 96] width 63 height 11
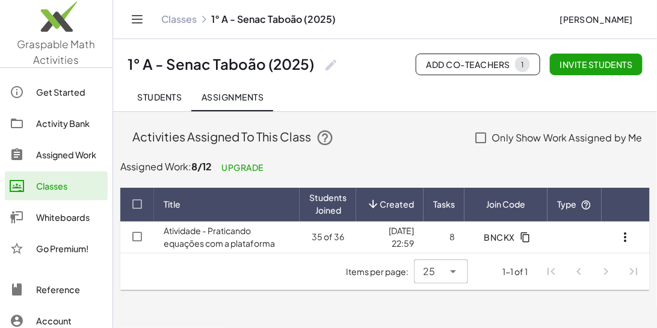
click at [259, 227] on td "Atividade - Praticando equações com a plataforma" at bounding box center [227, 236] width 146 height 31
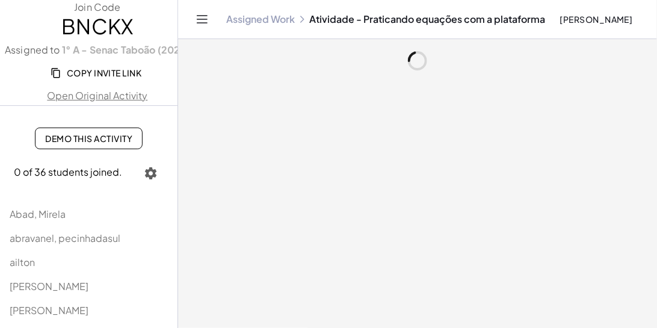
click at [55, 211] on span "Abad, Mirela" at bounding box center [38, 214] width 56 height 13
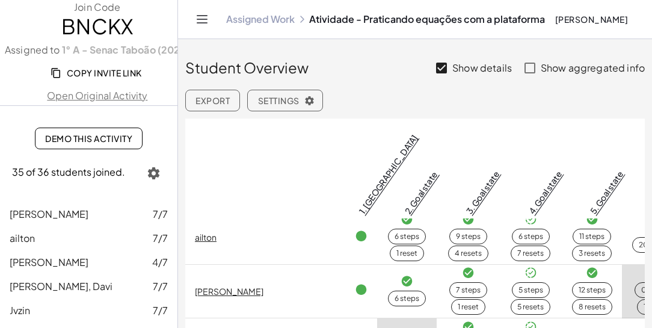
scroll to position [69, 0]
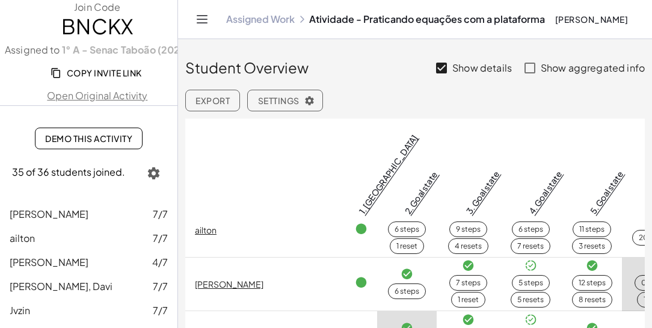
click at [45, 214] on span "[PERSON_NAME]" at bounding box center [49, 214] width 79 height 13
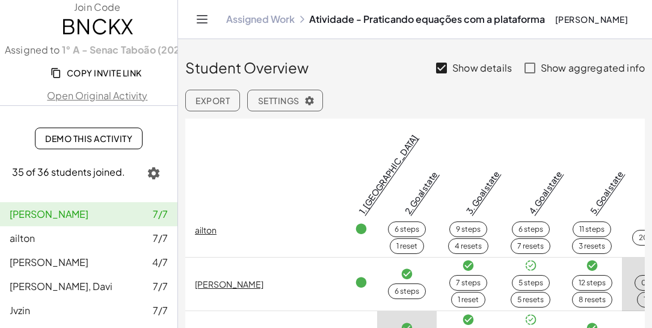
scroll to position [70, 0]
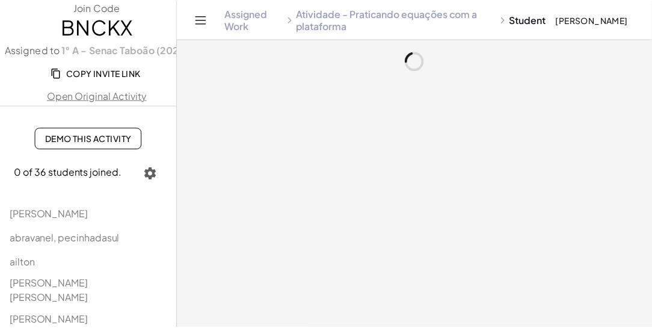
scroll to position [137, 0]
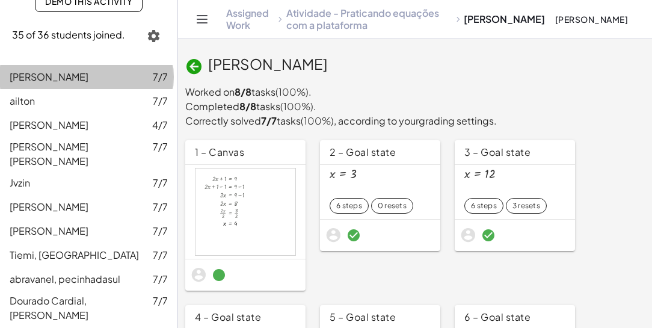
click at [42, 81] on span "[PERSON_NAME]" at bounding box center [49, 76] width 79 height 13
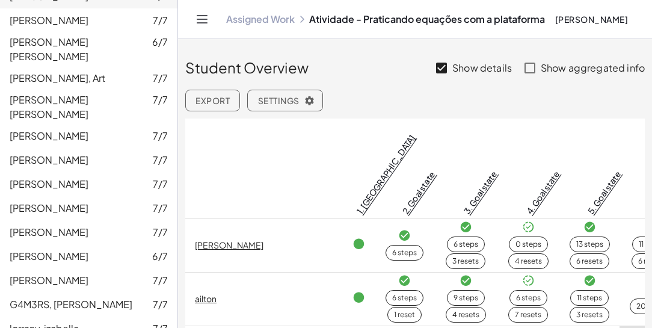
scroll to position [481, 0]
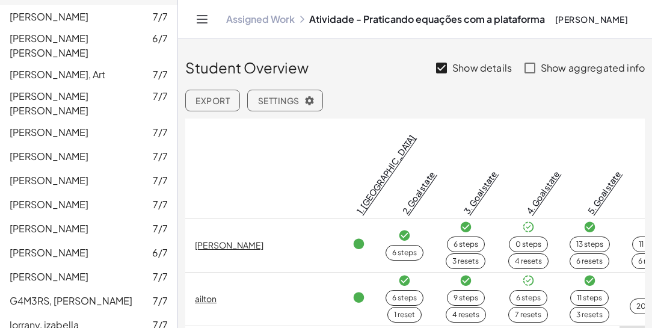
click at [64, 174] on span "Abad, Mirela" at bounding box center [49, 180] width 79 height 13
